Goal: Obtain resource: Obtain resource

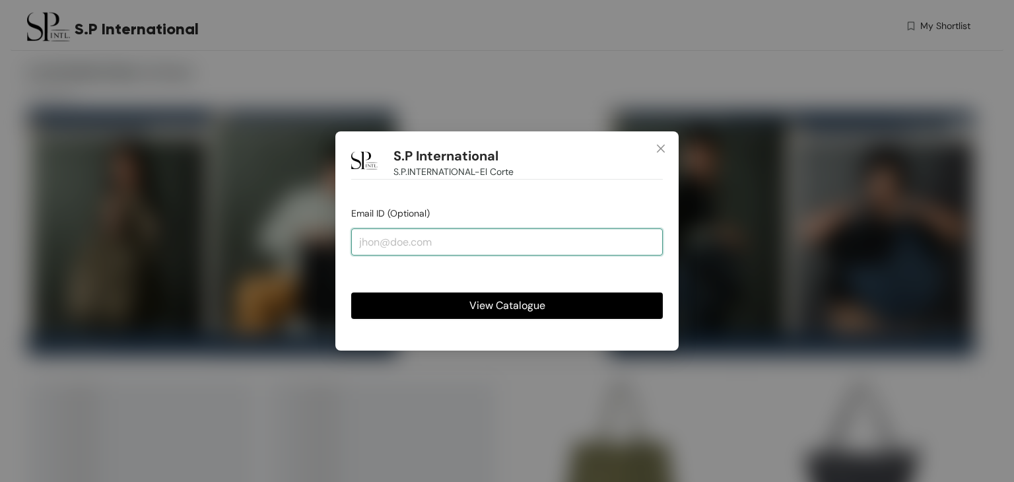
click at [434, 249] on input "email" at bounding box center [507, 241] width 312 height 26
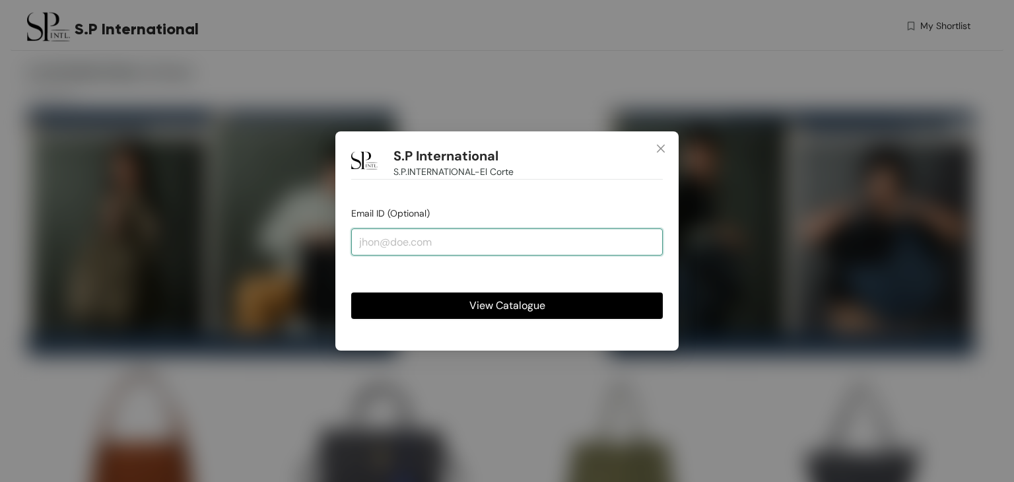
type input "[EMAIL_ADDRESS][DOMAIN_NAME]"
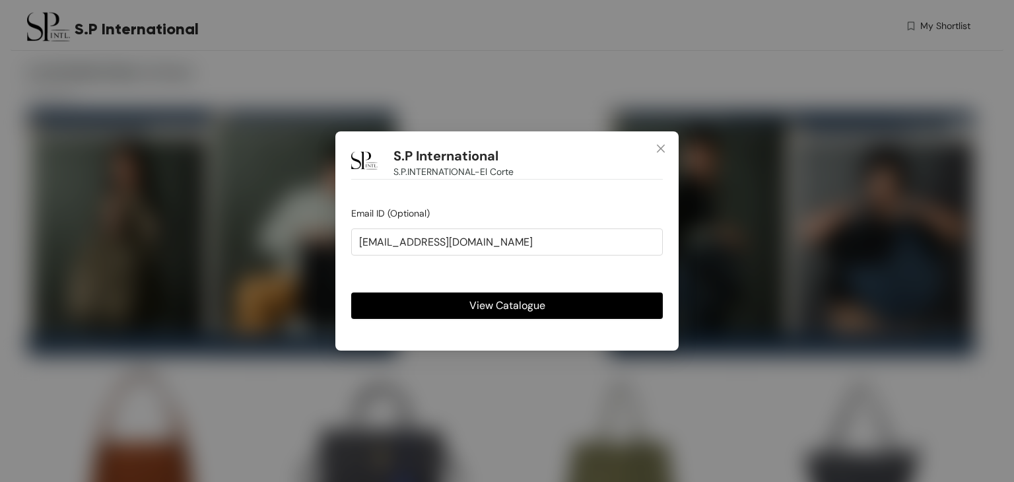
click at [457, 304] on button "View Catalogue" at bounding box center [507, 305] width 312 height 26
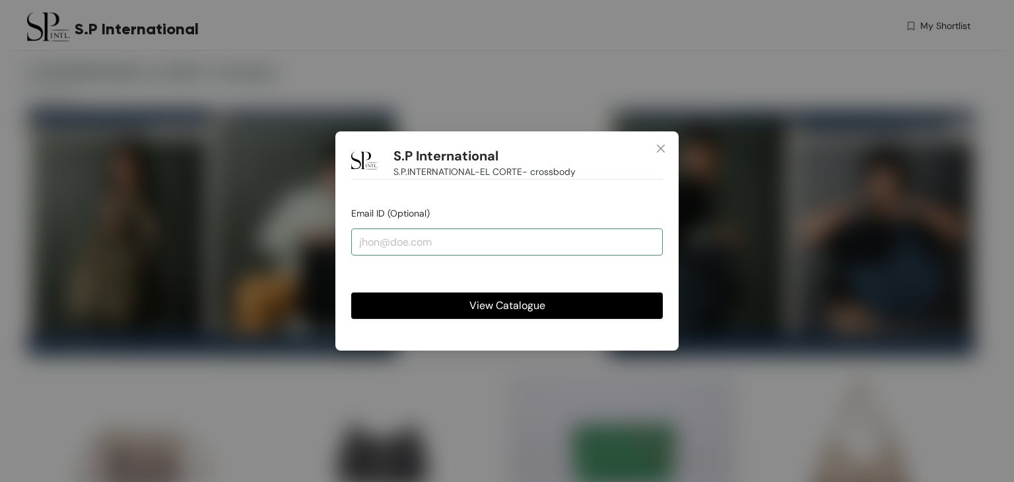
type input "[EMAIL_ADDRESS][DOMAIN_NAME]"
click at [481, 306] on span "View Catalogue" at bounding box center [507, 305] width 76 height 17
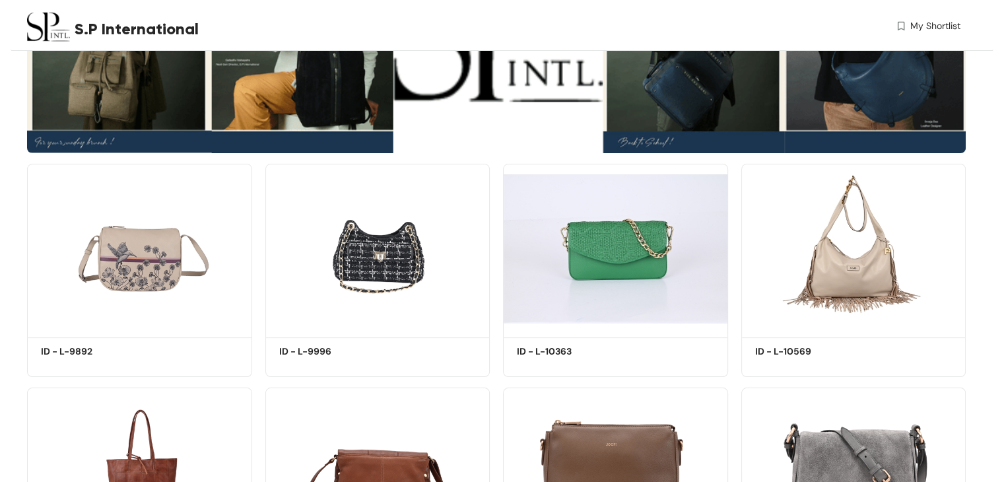
scroll to position [190, 0]
